Goal: Task Accomplishment & Management: Complete application form

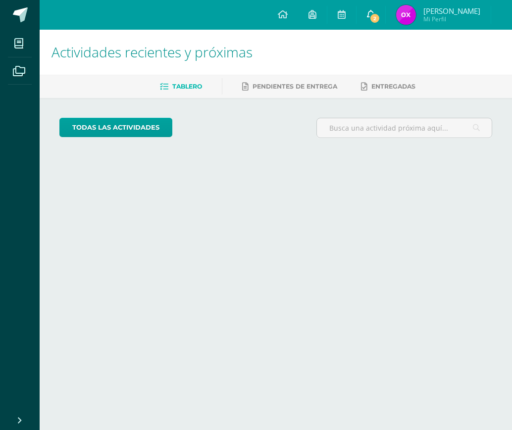
click at [371, 19] on link "2" at bounding box center [370, 15] width 29 height 30
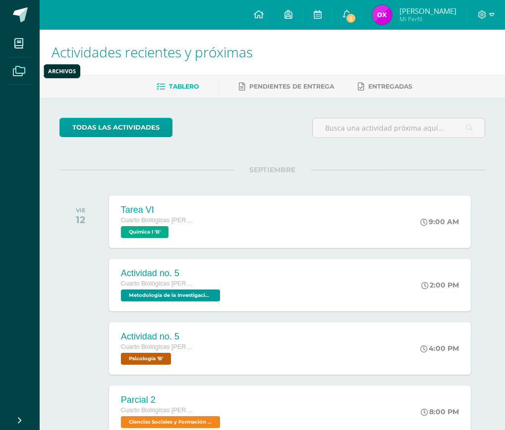
click at [20, 75] on icon at bounding box center [19, 71] width 12 height 10
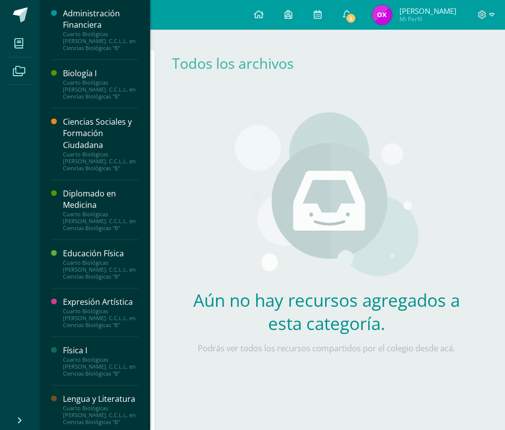
click at [22, 40] on icon at bounding box center [18, 44] width 9 height 10
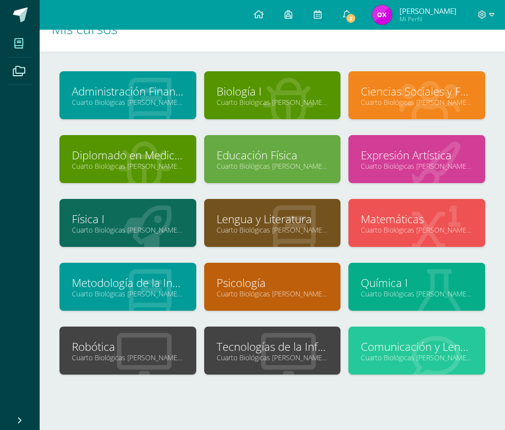
scroll to position [46, 0]
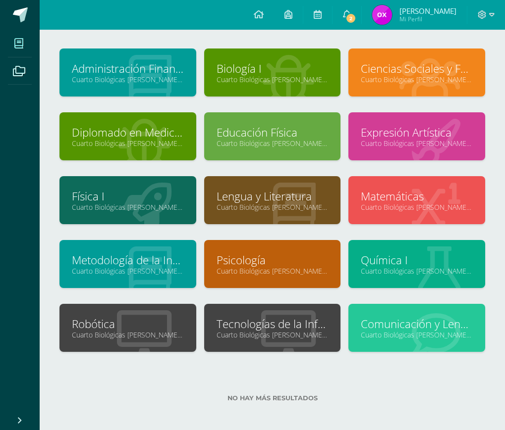
click at [288, 349] on icon at bounding box center [288, 334] width 54 height 49
click at [292, 340] on icon at bounding box center [288, 334] width 54 height 49
click at [289, 326] on link "Tecnologías de la Información y la Comunicación I" at bounding box center [272, 323] width 112 height 15
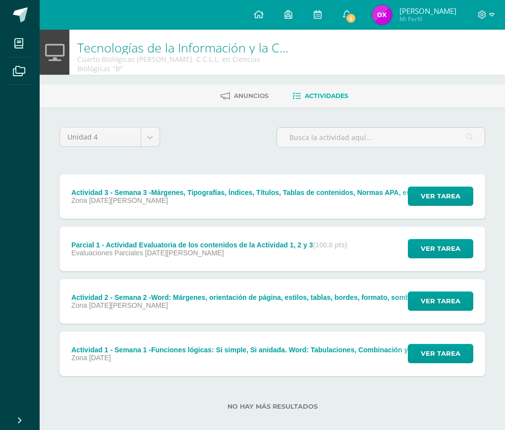
click at [408, 250] on div "Ver tarea" at bounding box center [439, 249] width 92 height 45
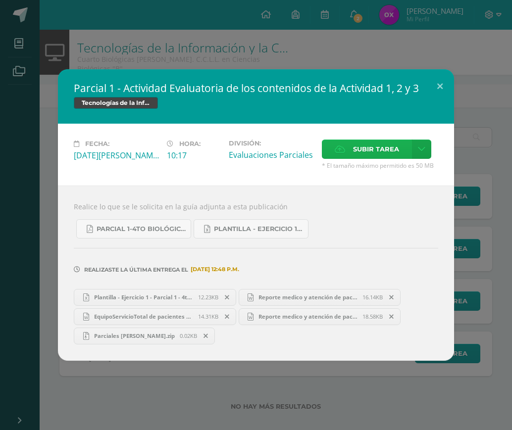
click at [365, 149] on span "Subir tarea" at bounding box center [376, 149] width 46 height 18
click at [0, 0] on input "Subir tarea" at bounding box center [0, 0] width 0 height 0
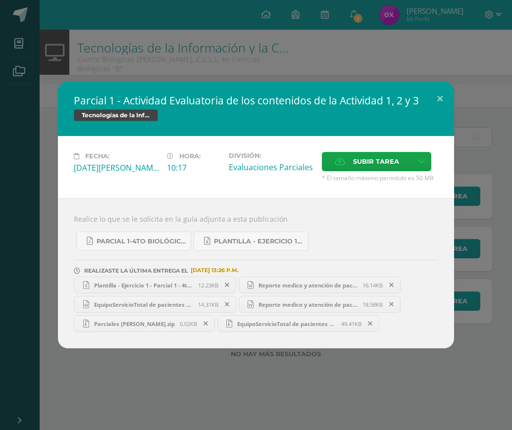
click at [203, 325] on icon at bounding box center [205, 323] width 4 height 7
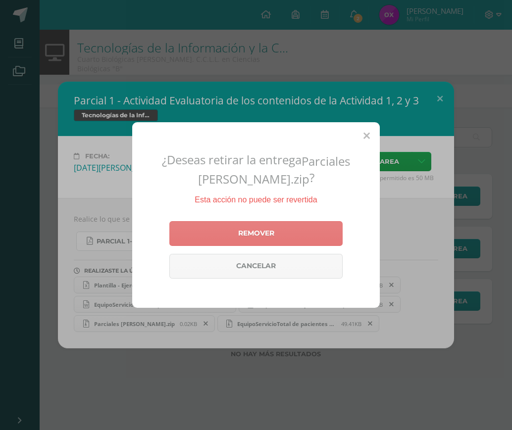
click at [268, 228] on link "Remover" at bounding box center [255, 233] width 173 height 25
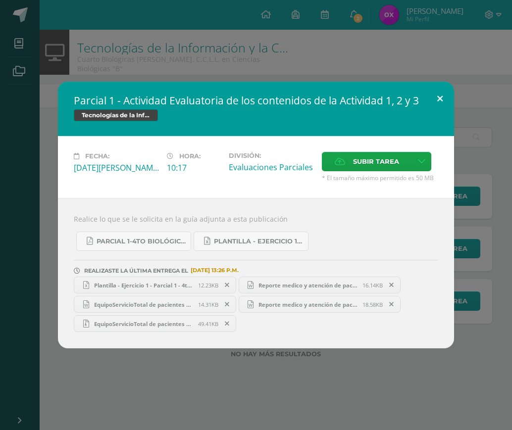
click at [435, 93] on button at bounding box center [440, 99] width 28 height 34
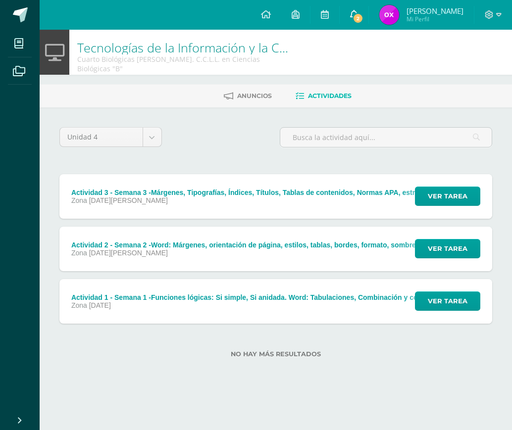
click at [360, 23] on link "2" at bounding box center [354, 15] width 29 height 30
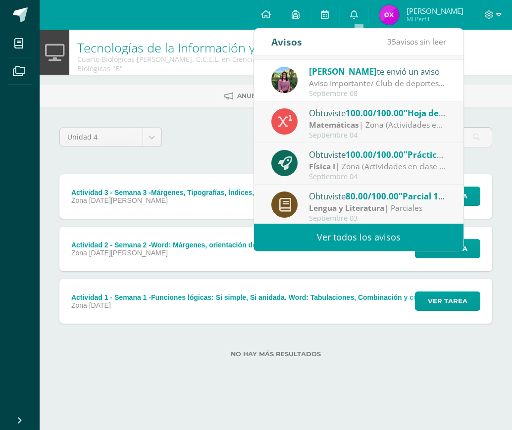
scroll to position [165, 0]
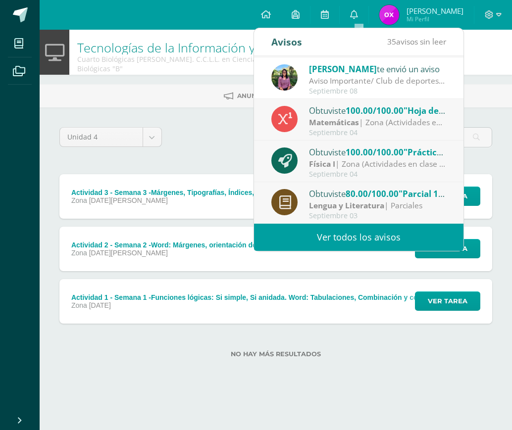
click at [281, 77] on img at bounding box center [284, 77] width 26 height 26
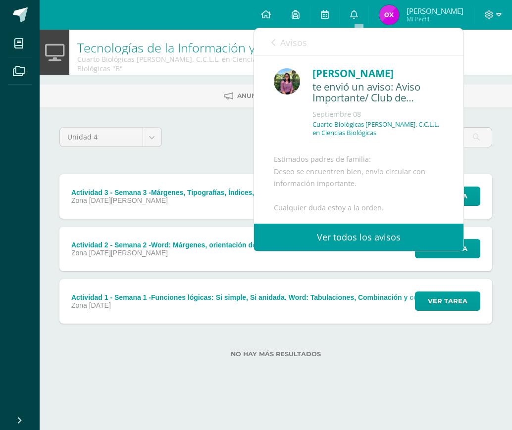
click at [293, 83] on img at bounding box center [287, 81] width 26 height 26
click at [355, 77] on div "[PERSON_NAME]" at bounding box center [377, 73] width 131 height 15
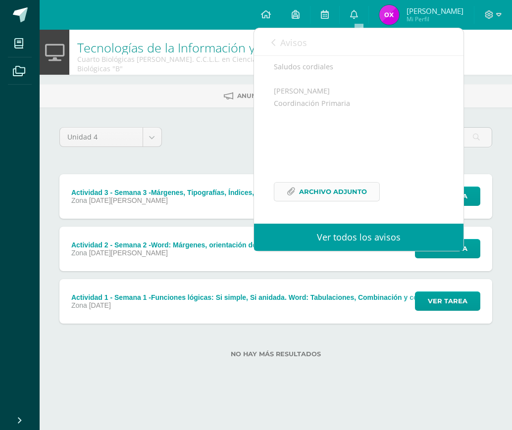
click at [362, 192] on span "Archivo Adjunto" at bounding box center [333, 192] width 68 height 18
